Goal: Find contact information: Find contact information

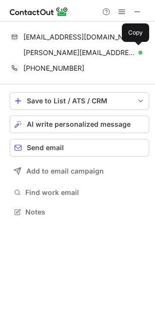
scroll to position [205, 155]
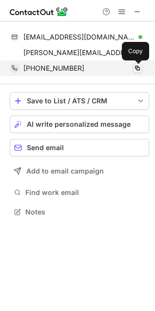
click at [140, 68] on span at bounding box center [138, 68] width 8 height 8
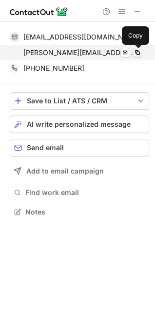
click at [137, 51] on span at bounding box center [138, 53] width 8 height 8
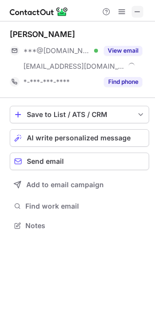
scroll to position [218, 155]
click at [139, 10] on span at bounding box center [138, 12] width 8 height 8
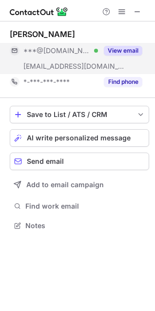
click at [120, 49] on button "View email" at bounding box center [123, 51] width 39 height 10
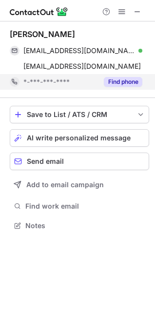
click at [129, 82] on button "Find phone" at bounding box center [123, 82] width 39 height 10
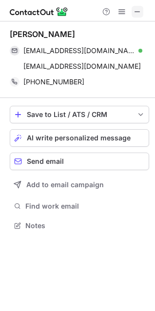
click at [138, 9] on span at bounding box center [138, 12] width 8 height 8
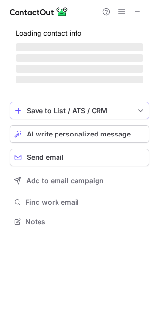
scroll to position [203, 155]
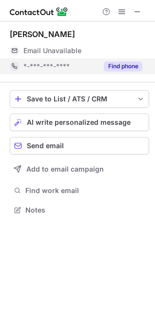
click at [125, 65] on button "Find phone" at bounding box center [123, 66] width 39 height 10
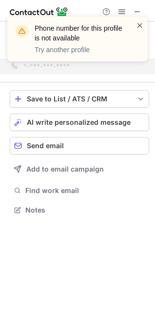
click at [137, 20] on span at bounding box center [140, 25] width 8 height 10
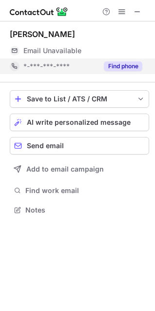
click at [119, 64] on button "Find phone" at bounding box center [123, 66] width 39 height 10
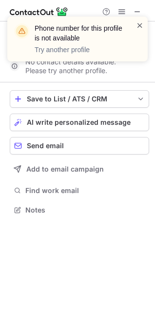
click at [137, 25] on span at bounding box center [140, 25] width 8 height 10
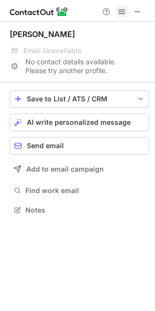
drag, startPoint x: 137, startPoint y: 10, endPoint x: 116, endPoint y: 10, distance: 21.0
click at [138, 9] on span at bounding box center [138, 12] width 8 height 8
